Goal: Task Accomplishment & Management: Manage account settings

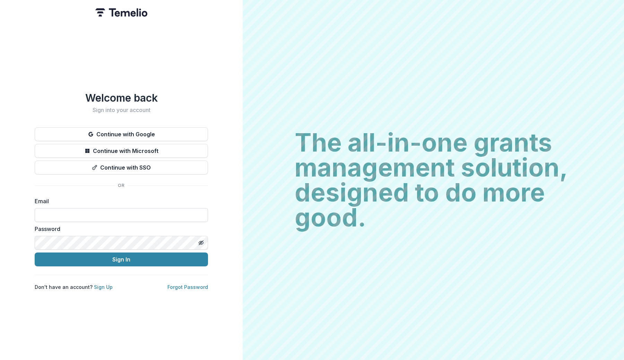
click at [76, 212] on input at bounding box center [121, 215] width 173 height 14
type input "**********"
click at [201, 242] on icon "Toggle password visibility" at bounding box center [200, 242] width 1 height 1
click at [201, 242] on circle "Toggle password visibility" at bounding box center [201, 243] width 2 height 2
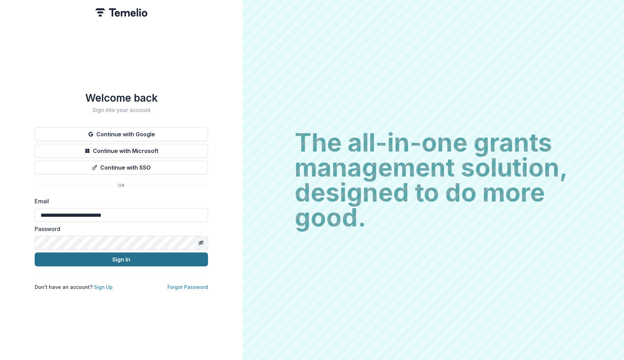
click at [184, 253] on button "Sign In" at bounding box center [121, 259] width 173 height 14
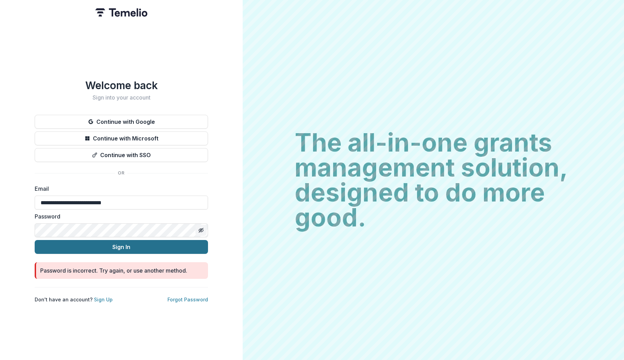
click at [147, 249] on button "Sign In" at bounding box center [121, 247] width 173 height 14
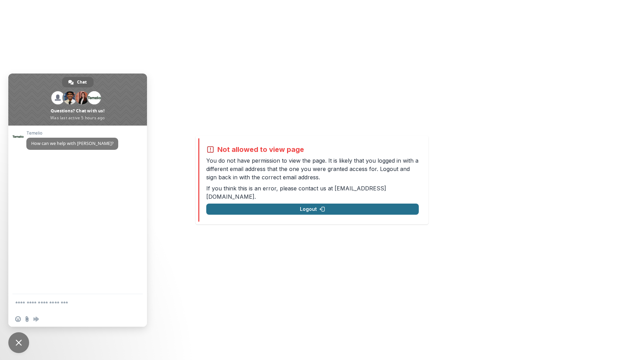
click at [296, 204] on button "Logout" at bounding box center [312, 208] width 212 height 11
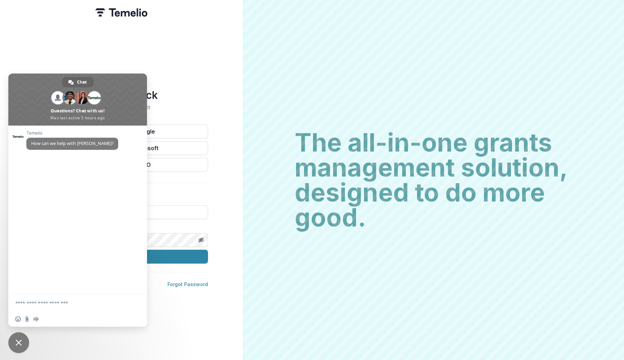
click at [11, 343] on span "Close chat" at bounding box center [18, 342] width 21 height 21
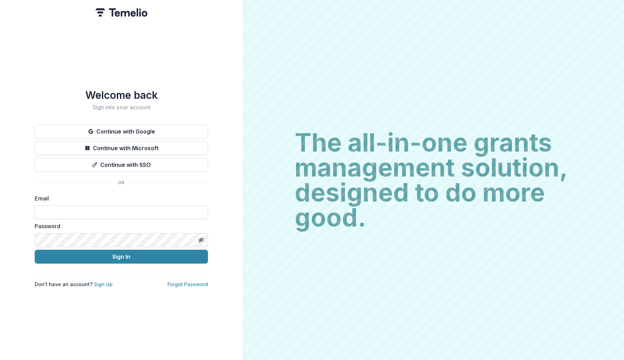
click at [99, 211] on input at bounding box center [121, 212] width 173 height 14
type input "**********"
click at [98, 232] on div "Password" at bounding box center [121, 234] width 173 height 25
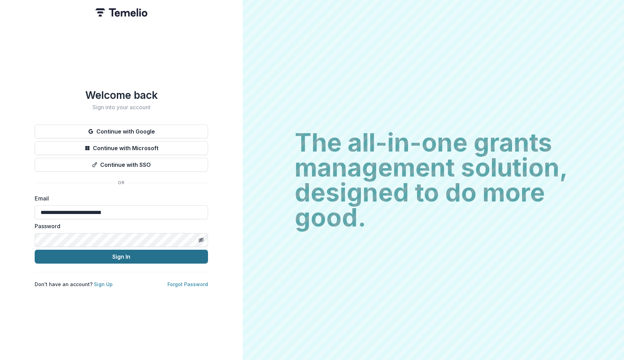
click at [127, 259] on button "Sign In" at bounding box center [121, 257] width 173 height 14
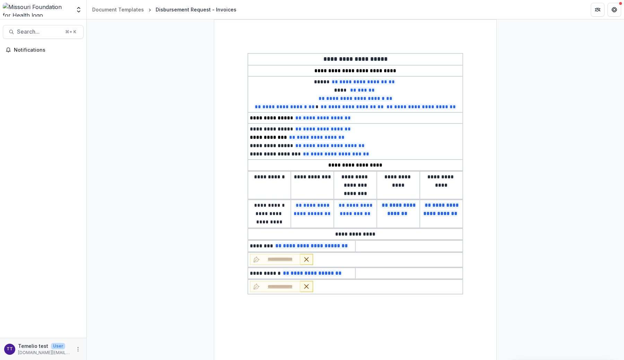
select select "**********"
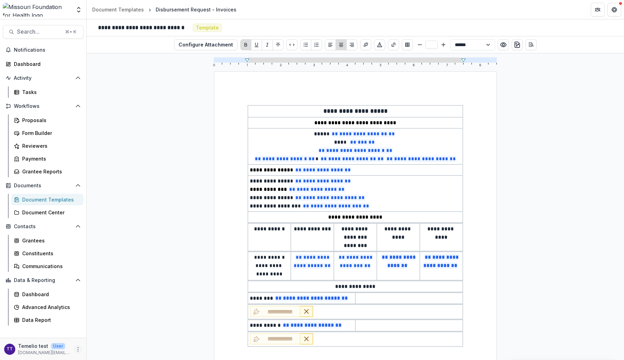
click at [78, 348] on icon "More" at bounding box center [78, 349] width 6 height 6
click at [115, 333] on link "User Settings" at bounding box center [124, 334] width 74 height 11
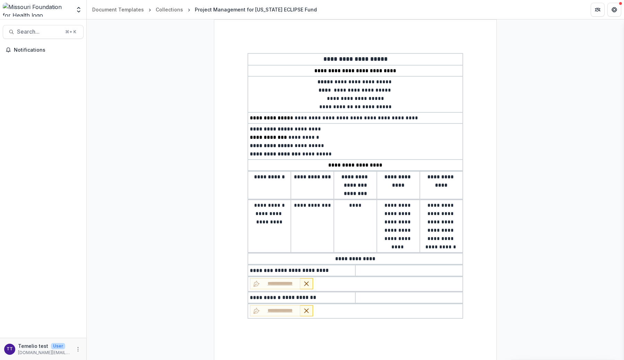
select select "**********"
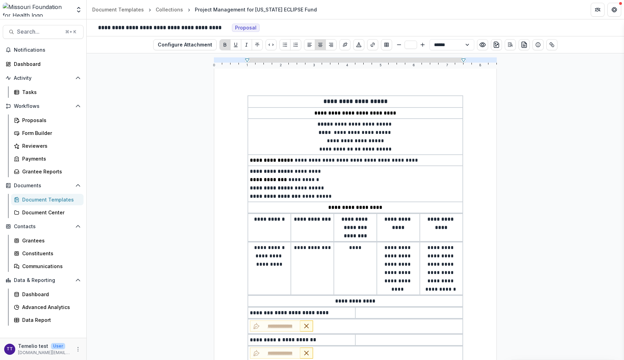
scroll to position [11, 0]
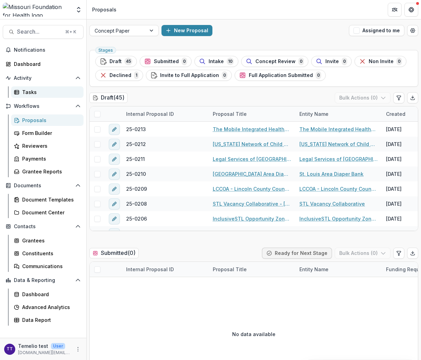
click at [35, 90] on div "Tasks" at bounding box center [50, 91] width 56 height 7
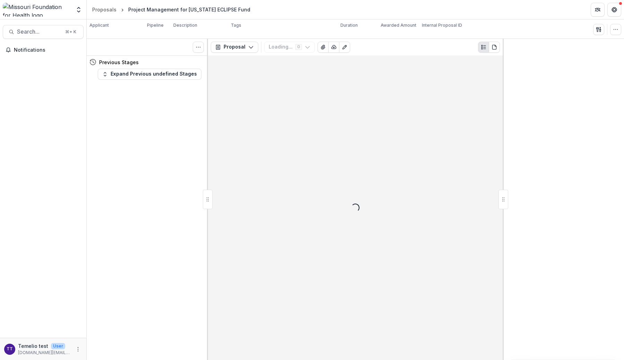
select select "**********"
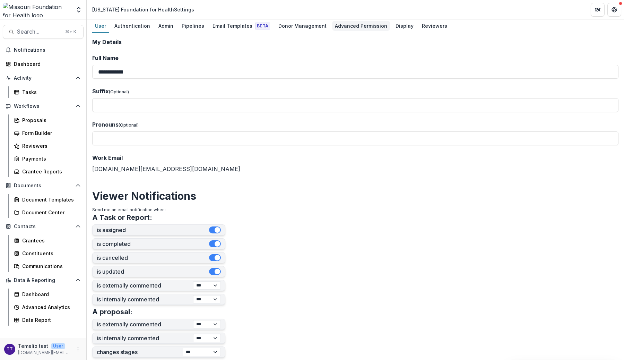
click at [355, 27] on div "Advanced Permission" at bounding box center [361, 26] width 58 height 10
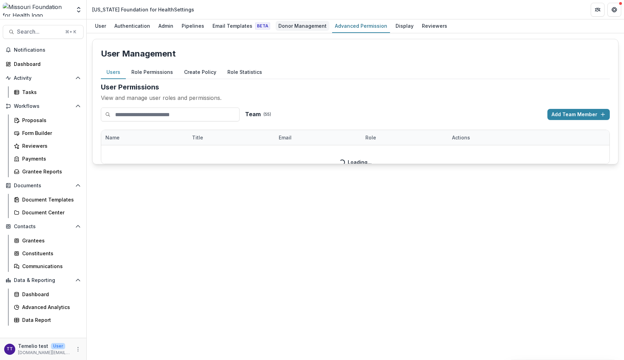
click at [298, 25] on div "Donor Management" at bounding box center [302, 26] width 54 height 10
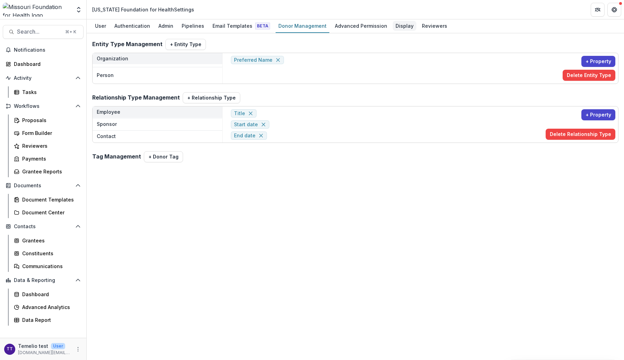
click at [393, 24] on div "Display" at bounding box center [405, 26] width 24 height 10
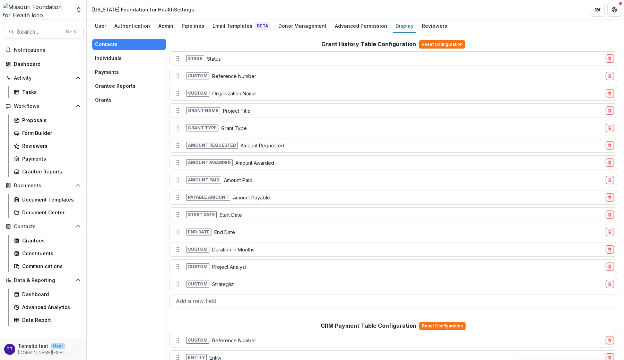
click at [115, 55] on button "Individuals" at bounding box center [129, 58] width 74 height 11
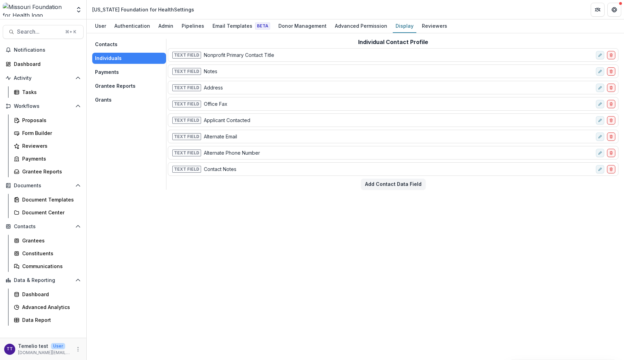
click at [115, 72] on button "Payments" at bounding box center [129, 72] width 74 height 11
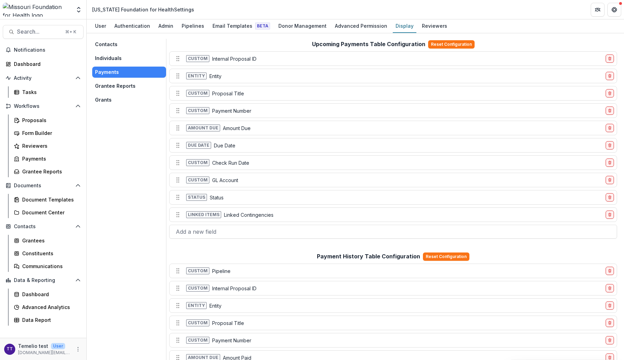
click at [114, 83] on button "Grantee Reports" at bounding box center [129, 85] width 74 height 11
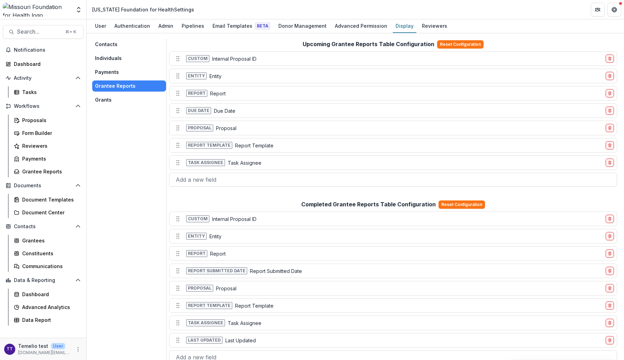
click at [117, 97] on button "Grants" at bounding box center [129, 99] width 74 height 11
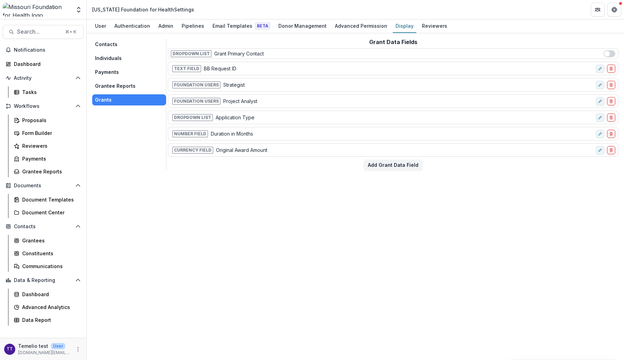
click at [241, 148] on p "Original Award Amount" at bounding box center [241, 149] width 51 height 7
copy div "Original Award Amount Add Grant Data Field"
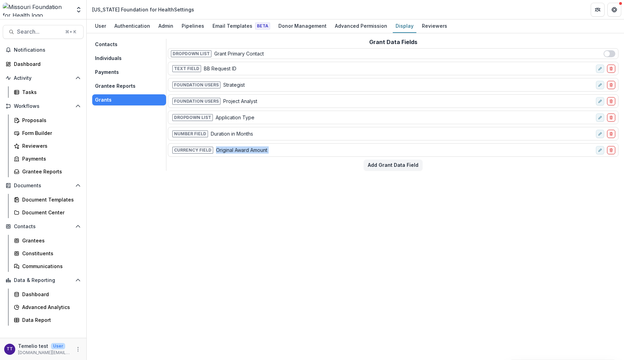
click at [263, 177] on div "Contacts Individuals Payments Grantee Reports Grants Grant Data Fields Dropdown…" at bounding box center [355, 196] width 537 height 326
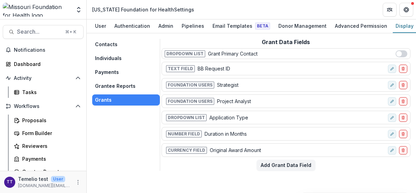
click at [110, 91] on button "Grantee Reports" at bounding box center [126, 85] width 68 height 11
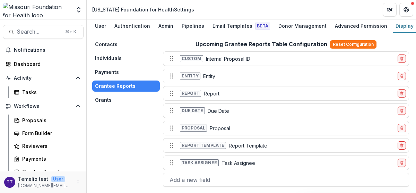
click at [116, 72] on button "Payments" at bounding box center [126, 72] width 68 height 11
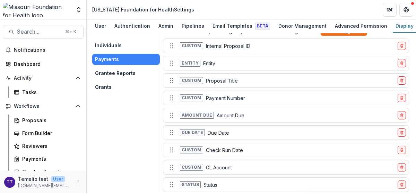
scroll to position [14, 0]
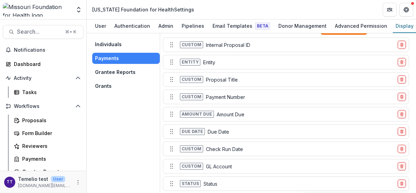
click at [215, 167] on p "GL Account" at bounding box center [219, 166] width 26 height 7
copy div "GL Account"
click at [214, 81] on p "Proposal Title" at bounding box center [222, 79] width 32 height 7
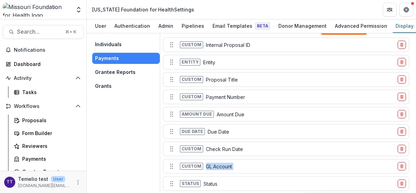
click at [214, 81] on p "Proposal Title" at bounding box center [222, 79] width 32 height 7
copy div "Proposal Title"
click at [248, 78] on div "Custom Proposal Title" at bounding box center [280, 79] width 229 height 11
click at [221, 81] on p "Proposal Title" at bounding box center [222, 79] width 32 height 7
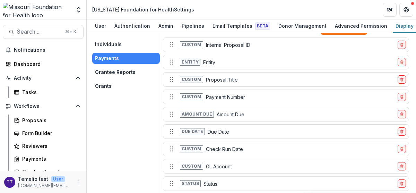
click at [225, 80] on p "Proposal Title" at bounding box center [222, 79] width 32 height 7
click at [200, 81] on span "Custom" at bounding box center [191, 79] width 23 height 7
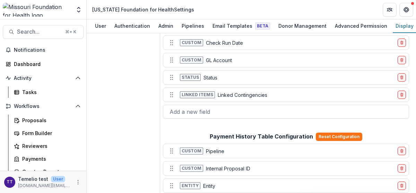
scroll to position [120, 0]
click at [224, 110] on div at bounding box center [285, 111] width 233 height 10
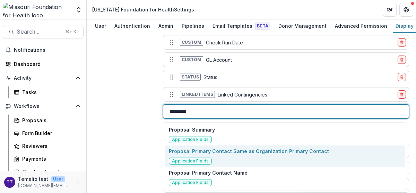
paste input "******"
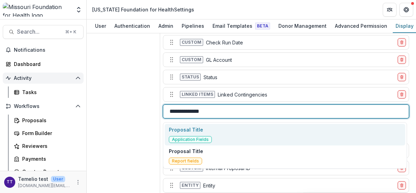
type input "**********"
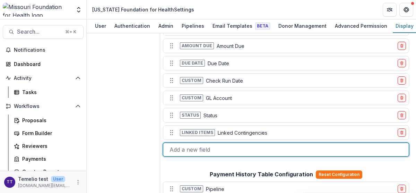
scroll to position [91, 0]
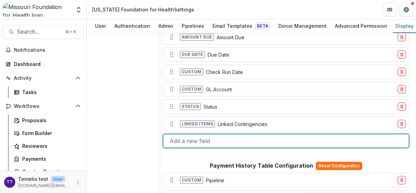
click at [217, 139] on div at bounding box center [285, 141] width 233 height 10
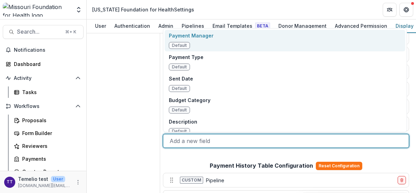
paste input "**********"
type input "**********"
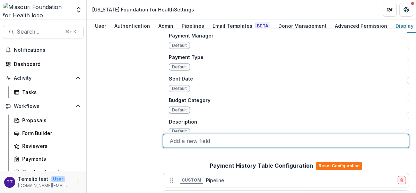
click at [136, 121] on div "Contacts Individuals Payments Grantee Reports Grants" at bounding box center [126, 163] width 68 height 430
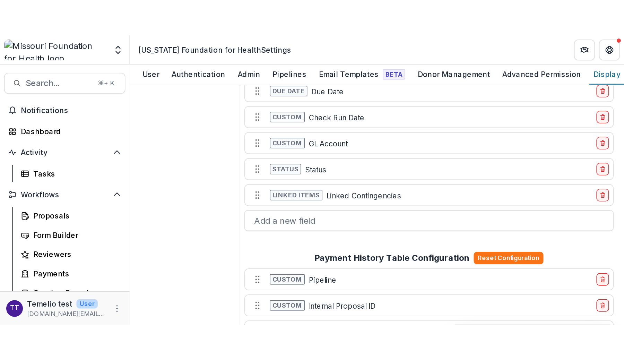
scroll to position [108, 0]
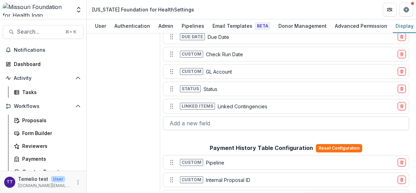
click at [188, 123] on div at bounding box center [285, 123] width 233 height 10
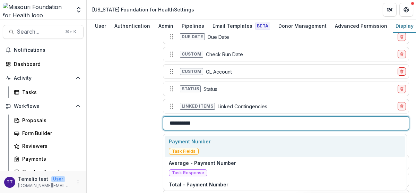
type input "**********"
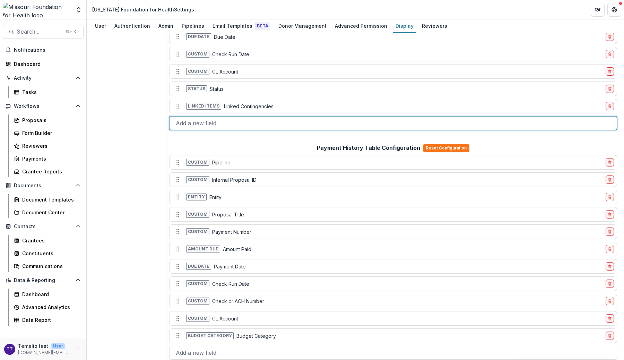
click at [105, 129] on div "Contacts Individuals Payments Grantee Reports Grants" at bounding box center [129, 145] width 74 height 430
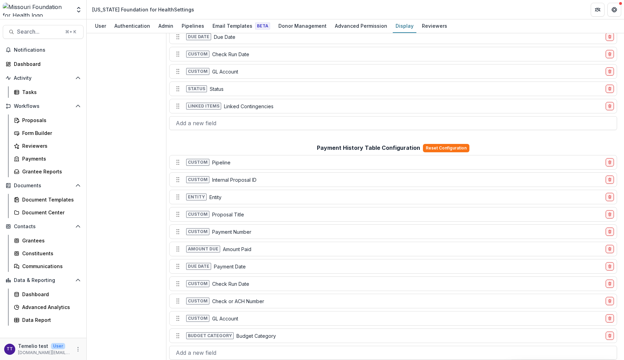
click at [268, 146] on div "Payment History Table Configuration Reset Configuration Custom Pipeline Custom …" at bounding box center [393, 251] width 450 height 218
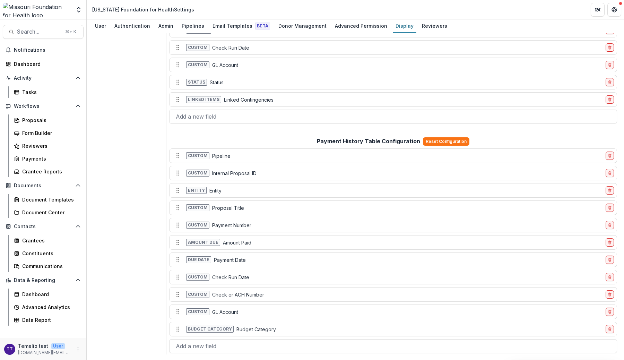
scroll to position [0, 0]
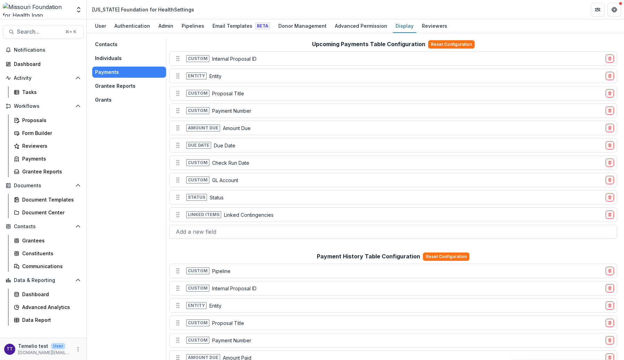
click at [113, 59] on button "Individuals" at bounding box center [129, 58] width 74 height 11
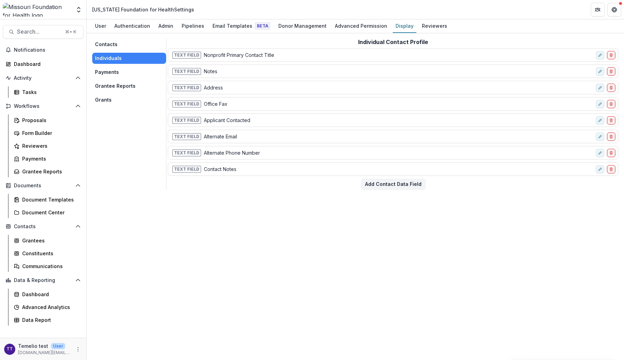
click at [273, 218] on div "Contacts Individuals Payments Grantee Reports Grants Individual Contact Profile…" at bounding box center [355, 196] width 537 height 326
click at [117, 41] on button "Contacts" at bounding box center [129, 44] width 74 height 11
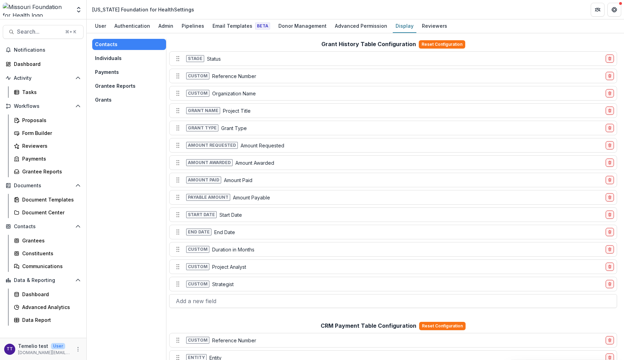
click at [245, 246] on p "Duration in Months" at bounding box center [233, 249] width 42 height 7
click at [230, 298] on div at bounding box center [393, 301] width 435 height 10
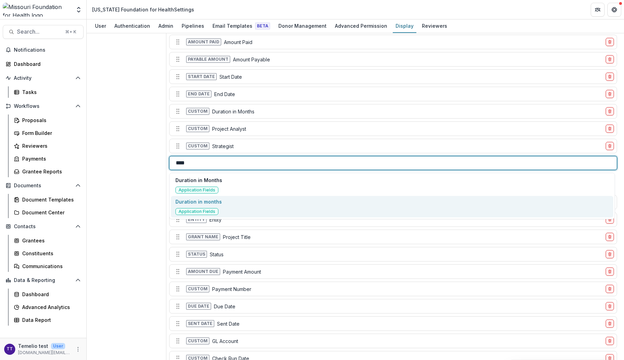
type input "****"
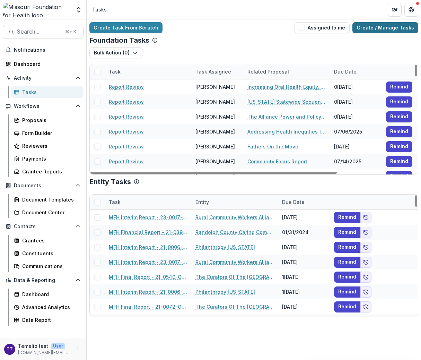
click at [388, 25] on link "Create / Manage Tasks" at bounding box center [385, 27] width 66 height 11
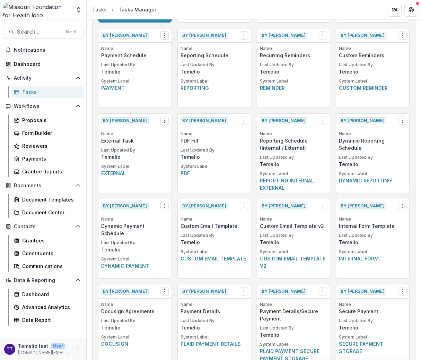
scroll to position [118, 0]
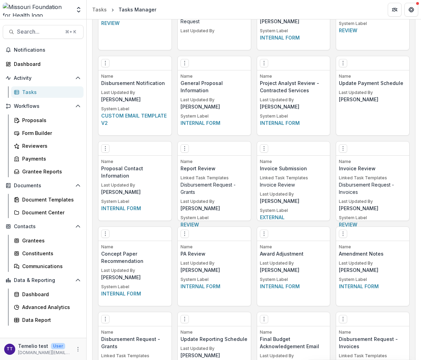
scroll to position [1022, 0]
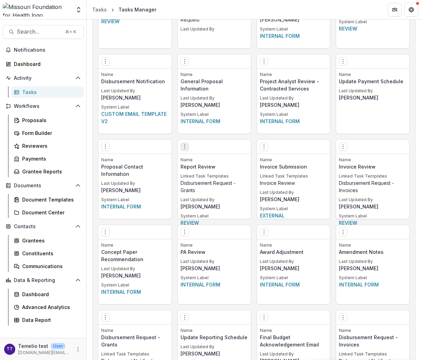
click at [184, 147] on circle "Options" at bounding box center [184, 147] width 0 height 0
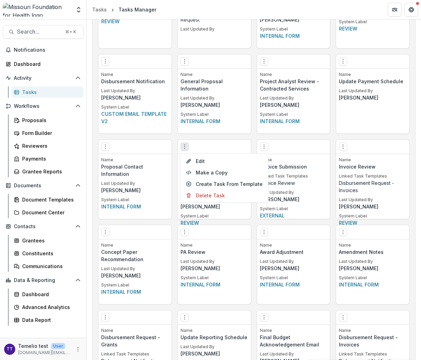
click at [205, 139] on div "Edit Make a Copy Create Task From Template Delete Task Name Report Review Linke…" at bounding box center [214, 179] width 74 height 80
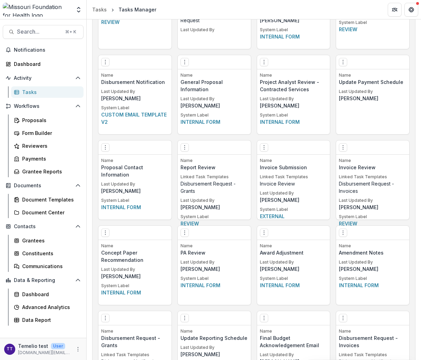
scroll to position [1016, 0]
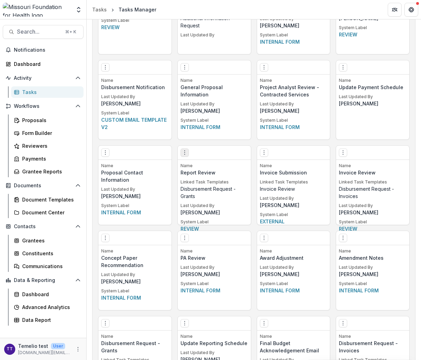
click at [183, 152] on icon "Options" at bounding box center [185, 153] width 6 height 6
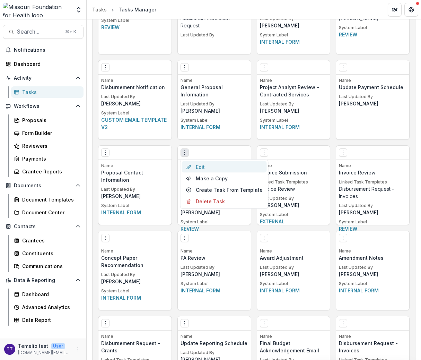
click at [209, 166] on link "Edit" at bounding box center [224, 166] width 85 height 11
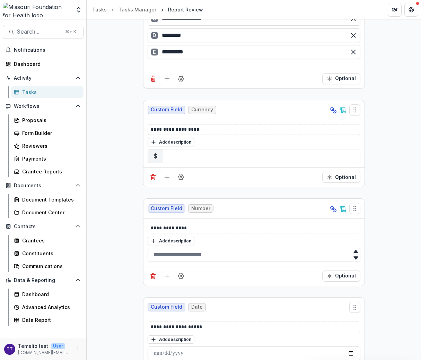
scroll to position [2486, 0]
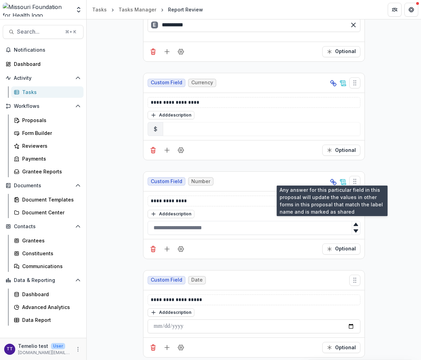
click at [332, 181] on line at bounding box center [333, 182] width 2 height 2
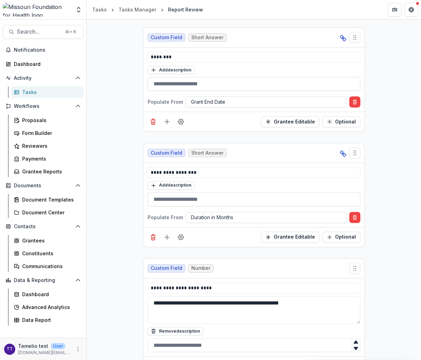
scroll to position [650, 0]
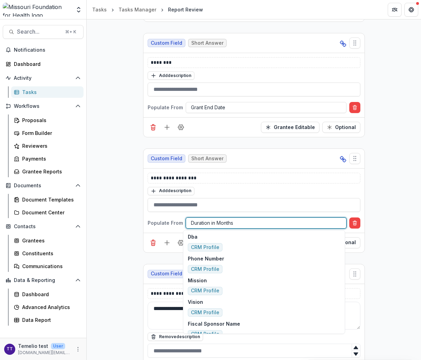
drag, startPoint x: 233, startPoint y: 223, endPoint x: 186, endPoint y: 220, distance: 46.8
click at [186, 220] on div "Duration in Months" at bounding box center [266, 223] width 160 height 10
drag, startPoint x: 189, startPoint y: 221, endPoint x: 228, endPoint y: 220, distance: 39.2
click at [228, 220] on div at bounding box center [266, 222] width 150 height 9
click at [161, 228] on div "**********" at bounding box center [253, 200] width 221 height 64
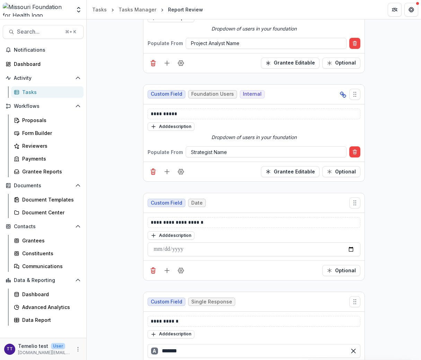
scroll to position [0, 0]
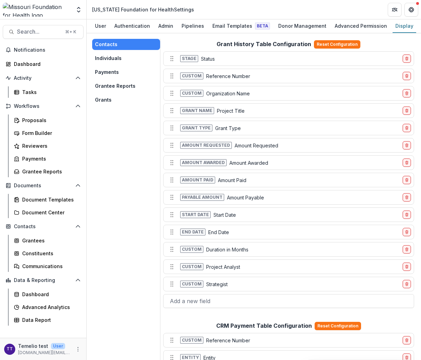
click at [124, 59] on button "Individuals" at bounding box center [126, 58] width 68 height 11
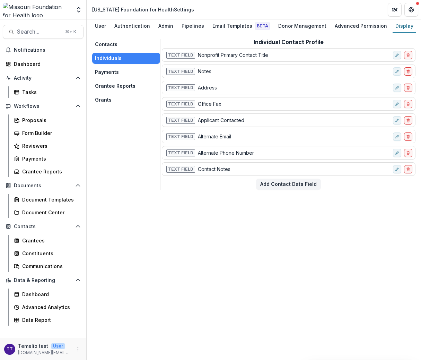
click at [121, 72] on button "Payments" at bounding box center [126, 72] width 68 height 11
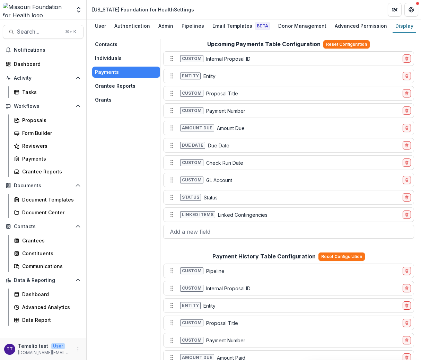
click at [122, 91] on button "Grantee Reports" at bounding box center [126, 85] width 68 height 11
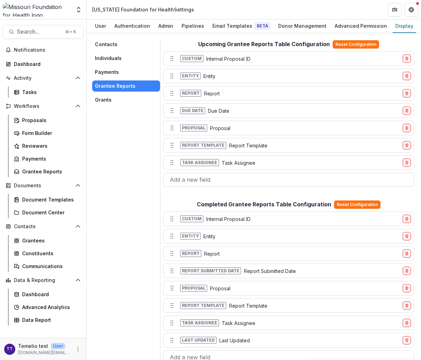
click at [120, 101] on button "Grants" at bounding box center [126, 99] width 68 height 11
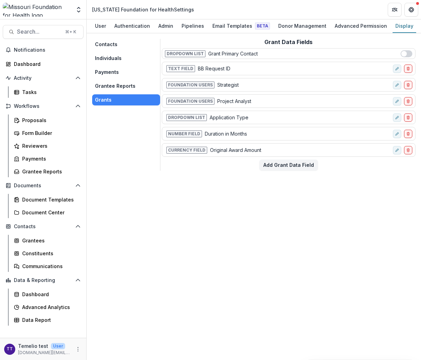
click at [115, 85] on button "Grantee Reports" at bounding box center [126, 85] width 68 height 11
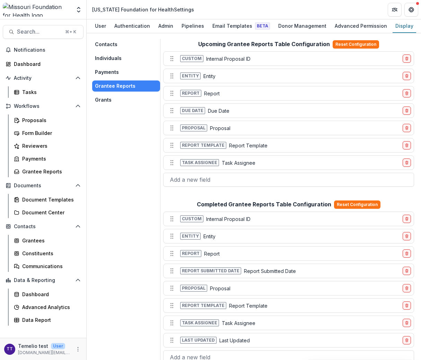
click at [125, 69] on button "Payments" at bounding box center [126, 72] width 68 height 11
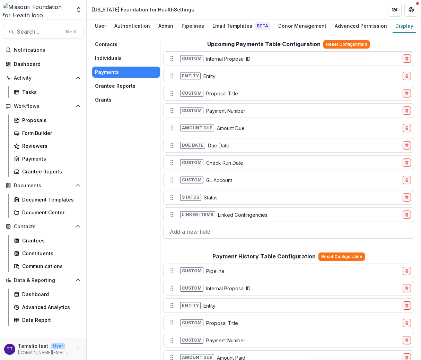
click at [113, 55] on button "Individuals" at bounding box center [126, 58] width 68 height 11
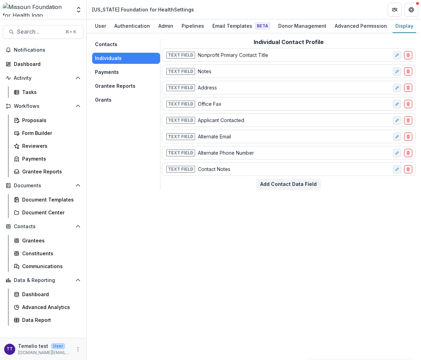
click at [131, 41] on button "Contacts" at bounding box center [126, 44] width 68 height 11
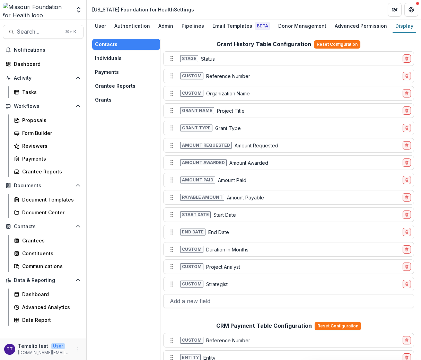
click at [107, 100] on button "Grants" at bounding box center [126, 99] width 68 height 11
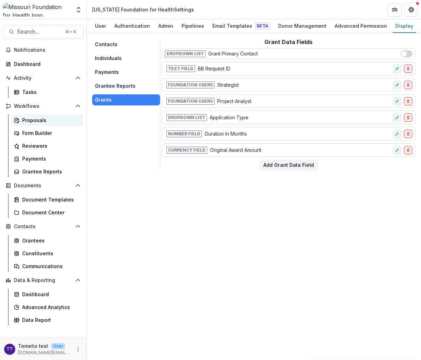
click at [44, 119] on div "Proposals" at bounding box center [50, 119] width 56 height 7
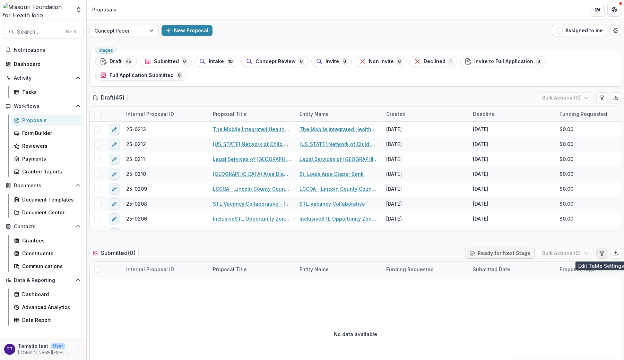
click at [599, 252] on icon "Edit table settings" at bounding box center [602, 253] width 6 height 6
select select "******"
